Goal: Information Seeking & Learning: Learn about a topic

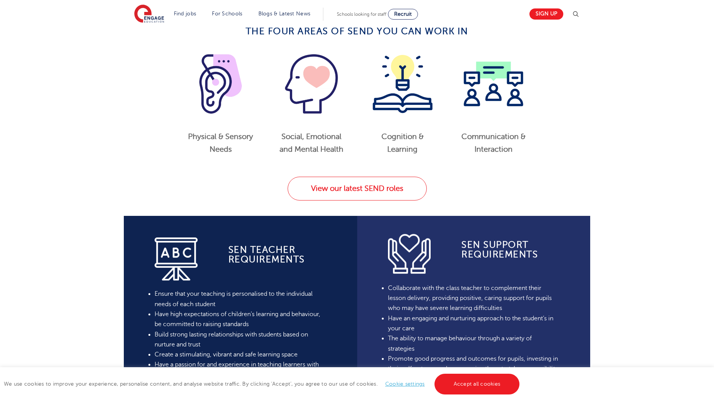
scroll to position [423, 0]
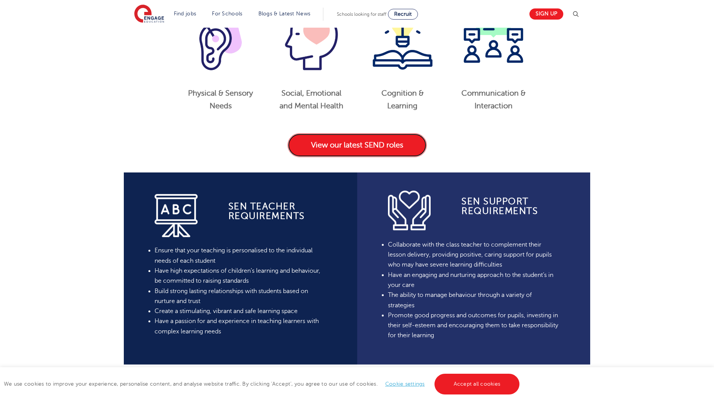
click at [336, 146] on link "View our latest SEND roles" at bounding box center [356, 145] width 139 height 24
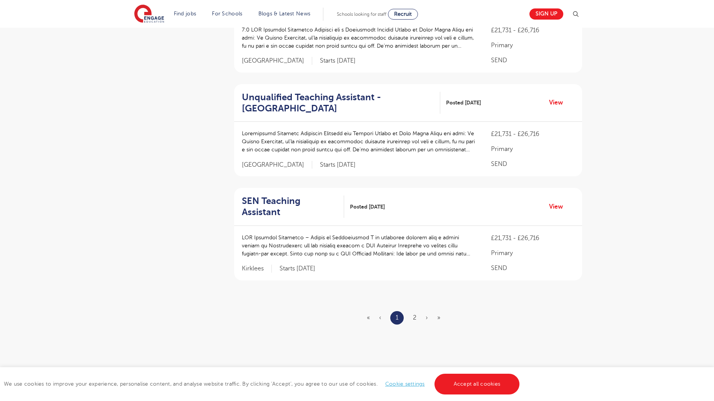
scroll to position [922, 0]
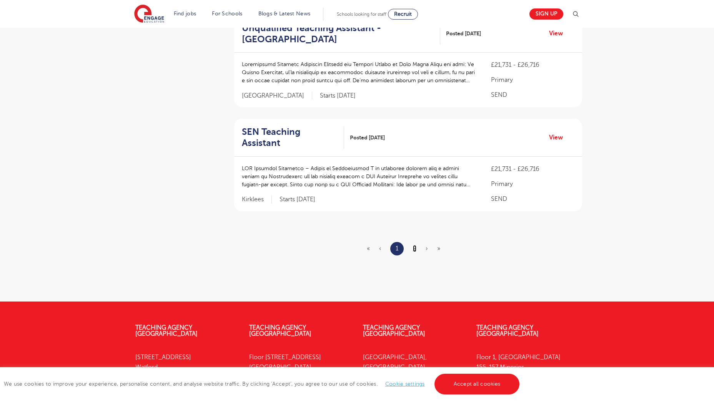
click at [413, 245] on link "2" at bounding box center [414, 248] width 3 height 7
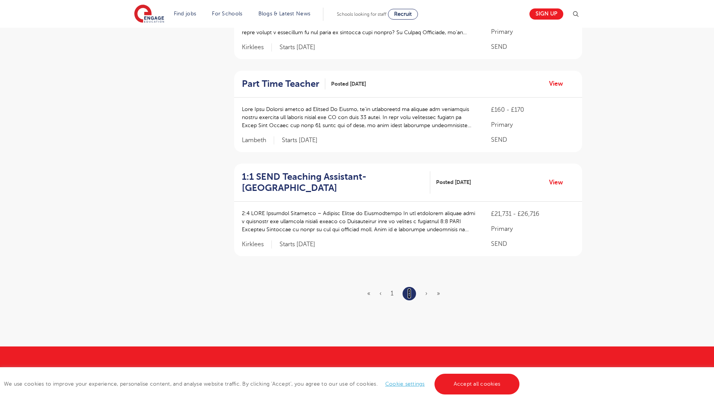
scroll to position [769, 0]
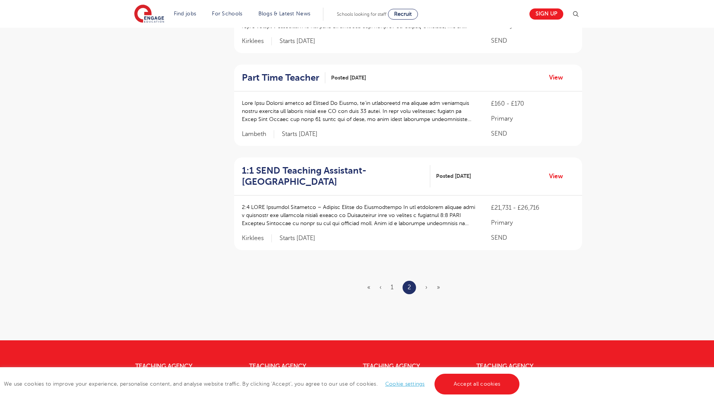
click at [451, 209] on p at bounding box center [359, 215] width 234 height 24
click at [559, 176] on link "View" at bounding box center [559, 176] width 20 height 10
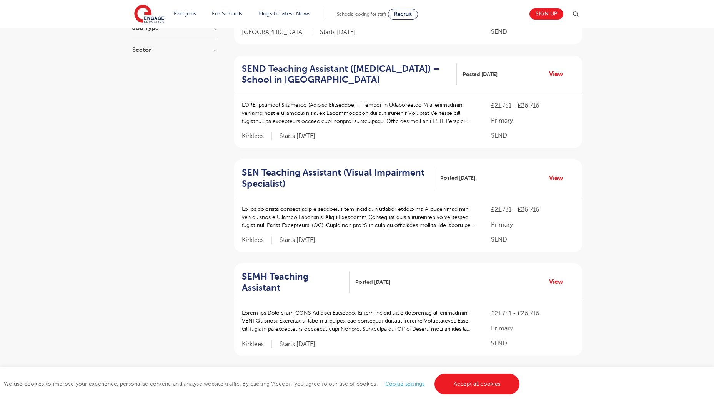
scroll to position [0, 0]
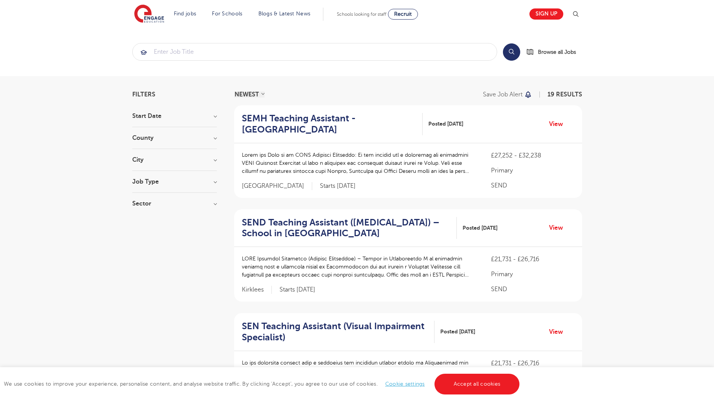
click at [216, 116] on h3 "Start Date" at bounding box center [174, 116] width 85 height 6
click at [558, 122] on link "View" at bounding box center [559, 124] width 20 height 10
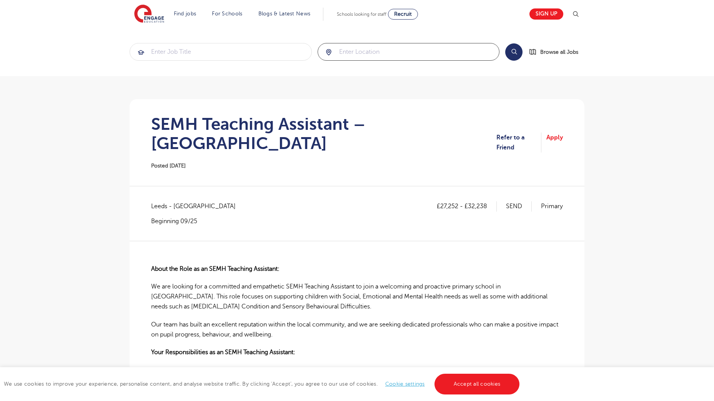
click at [351, 50] on input "search" at bounding box center [408, 51] width 181 height 17
type input "[GEOGRAPHIC_DATA]"
click button "Submit" at bounding box center [0, 0] width 0 height 0
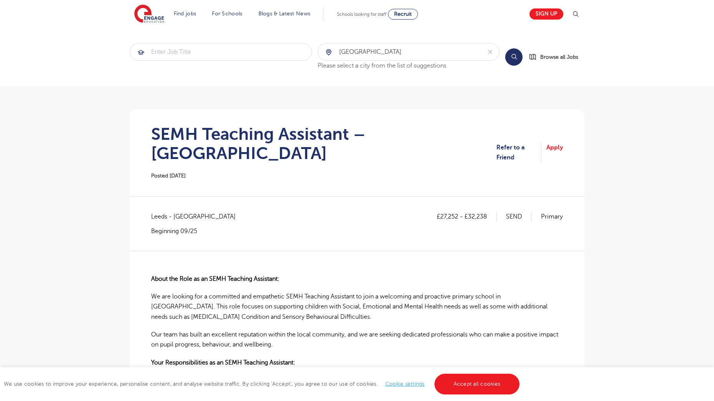
click at [514, 54] on button "Search" at bounding box center [513, 56] width 17 height 17
click at [555, 56] on span "Browse all Jobs" at bounding box center [559, 57] width 38 height 9
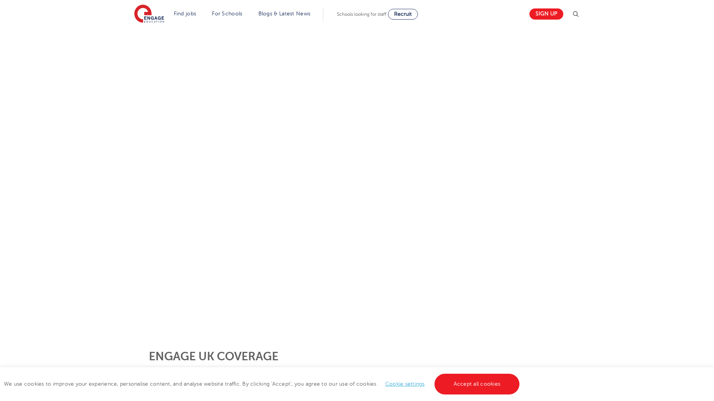
scroll to position [77, 0]
